Goal: Task Accomplishment & Management: Use online tool/utility

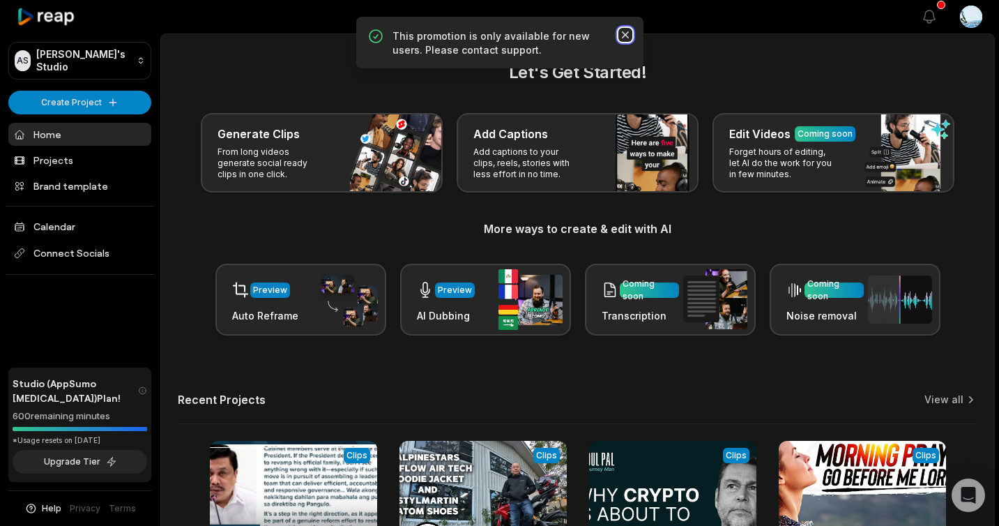
click at [627, 37] on icon "button" at bounding box center [624, 34] width 7 height 7
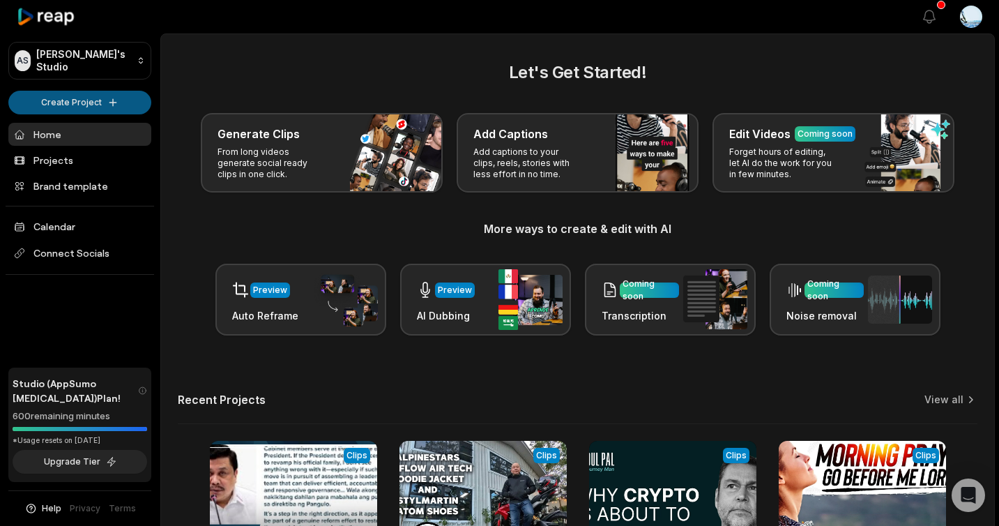
click at [105, 103] on html "AS [PERSON_NAME]'s Studio Create Project Home Projects Brand template Calendar …" at bounding box center [499, 263] width 999 height 526
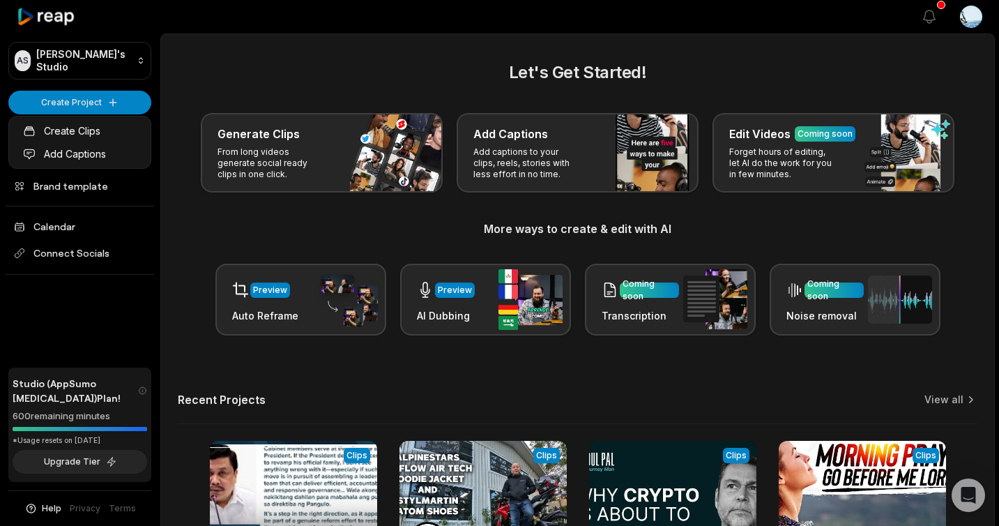
click at [130, 297] on html "AS [PERSON_NAME]'s Studio Create Project Home Projects Brand template Calendar …" at bounding box center [499, 263] width 999 height 526
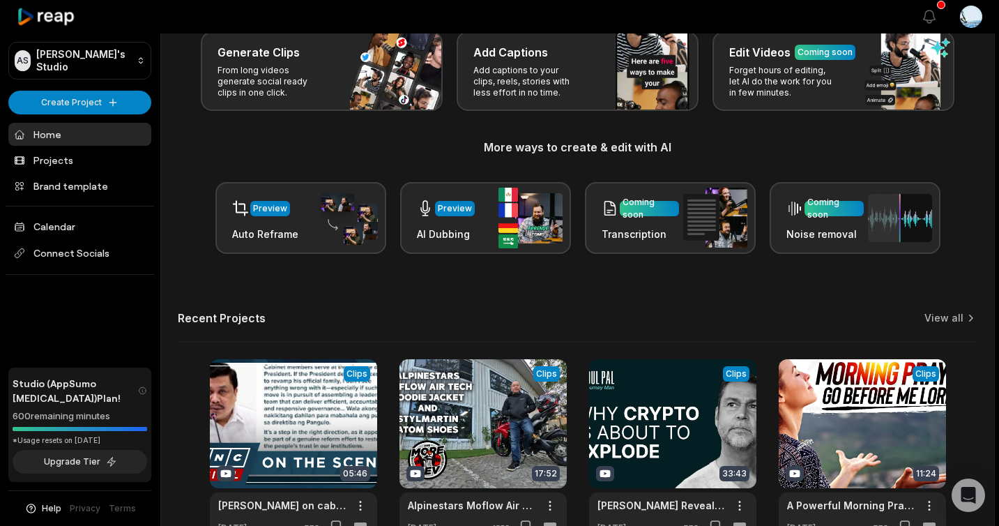
scroll to position [170, 0]
